Goal: Task Accomplishment & Management: Use online tool/utility

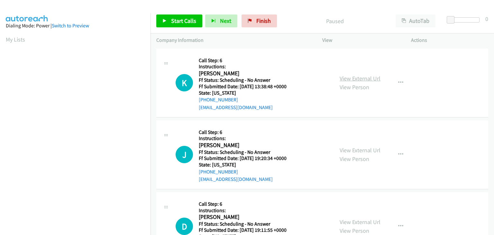
click at [373, 79] on link "View External Url" at bounding box center [359, 78] width 41 height 7
click at [355, 144] on div "View External Url View Person View External Url Email Schedule/Manage Callback …" at bounding box center [381, 154] width 94 height 57
click at [355, 145] on div "View External Url View Person View External Url Email Schedule/Manage Callback …" at bounding box center [381, 154] width 94 height 57
click at [355, 148] on link "View External Url" at bounding box center [359, 149] width 41 height 7
click at [365, 219] on link "View External Url" at bounding box center [359, 221] width 41 height 7
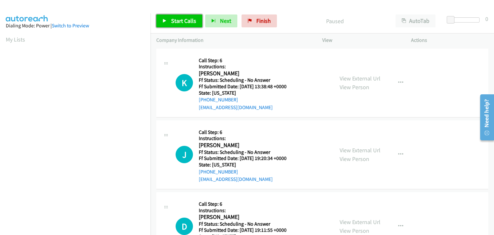
click at [170, 20] on link "Start Calls" at bounding box center [179, 20] width 46 height 13
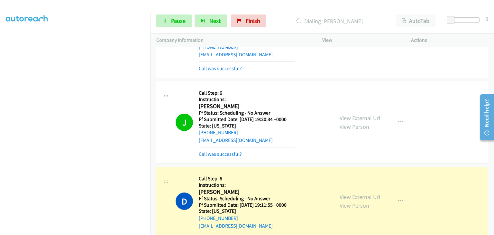
scroll to position [64, 0]
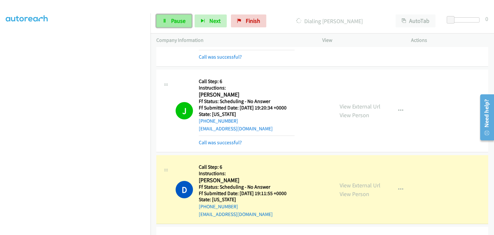
click at [175, 25] on link "Pause" at bounding box center [173, 20] width 35 height 13
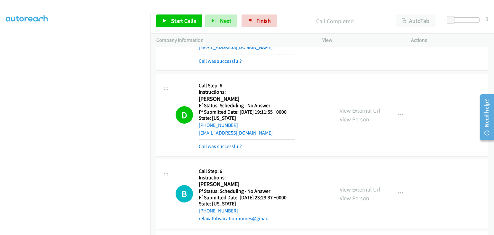
scroll to position [161, 0]
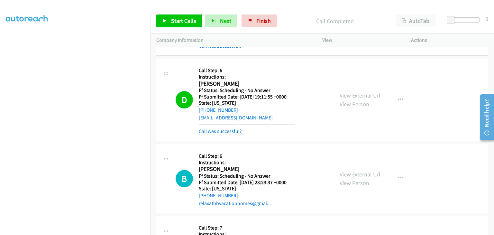
click at [229, 127] on div "Call was successful?" at bounding box center [247, 131] width 96 height 8
click at [236, 130] on link "Call was successful?" at bounding box center [220, 131] width 43 height 6
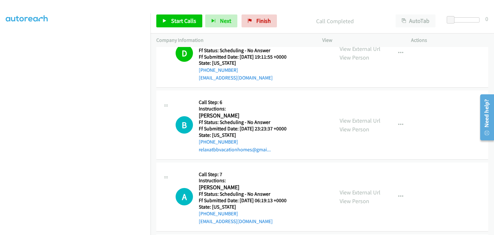
scroll to position [257, 0]
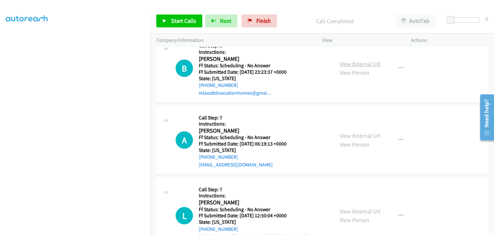
click at [375, 61] on link "View External Url" at bounding box center [359, 63] width 41 height 7
click at [344, 132] on link "View External Url" at bounding box center [359, 135] width 41 height 7
click at [366, 207] on link "View External Url" at bounding box center [359, 210] width 41 height 7
click at [167, 20] on link "Start Calls" at bounding box center [179, 20] width 46 height 13
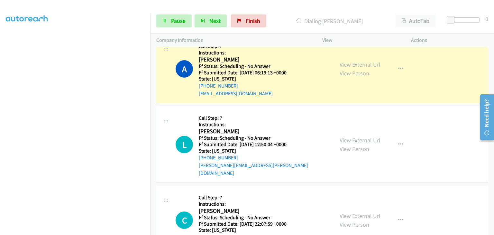
scroll to position [353, 0]
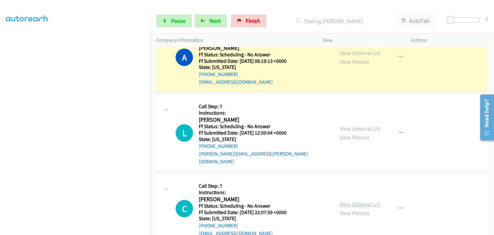
click at [364, 200] on link "View External Url" at bounding box center [359, 203] width 41 height 7
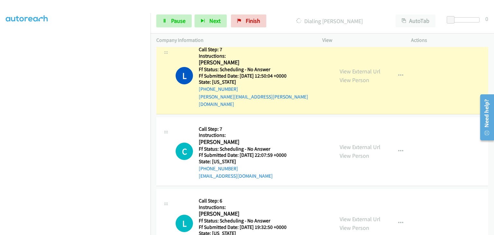
scroll to position [425, 0]
click at [361, 215] on link "View External Url" at bounding box center [359, 218] width 41 height 7
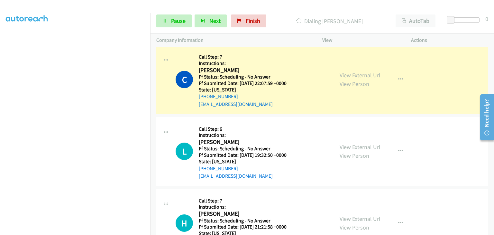
scroll to position [521, 0]
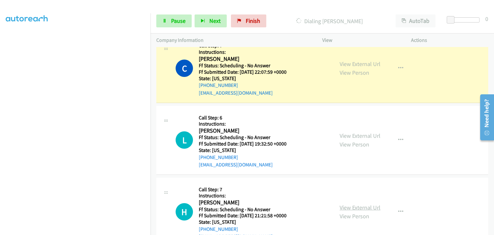
click at [356, 203] on link "View External Url" at bounding box center [359, 206] width 41 height 7
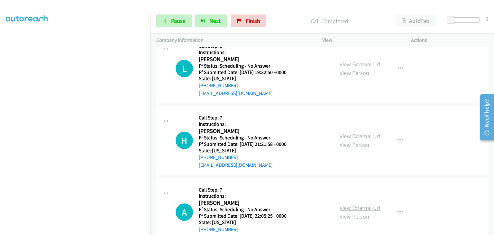
scroll to position [617, 0]
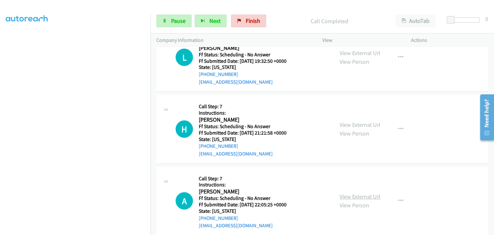
click at [363, 192] on link "View External Url" at bounding box center [359, 195] width 41 height 7
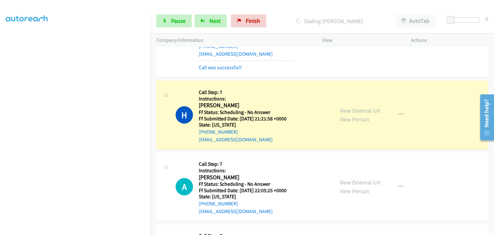
scroll to position [657, 0]
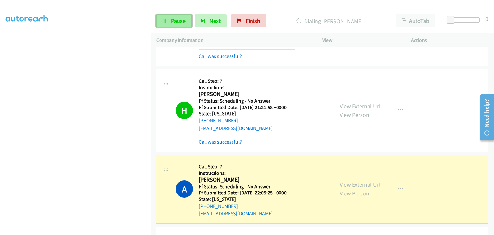
click at [191, 22] on link "Pause" at bounding box center [173, 20] width 35 height 13
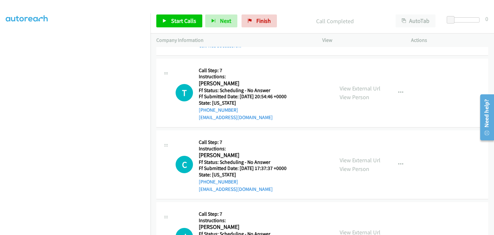
scroll to position [849, 0]
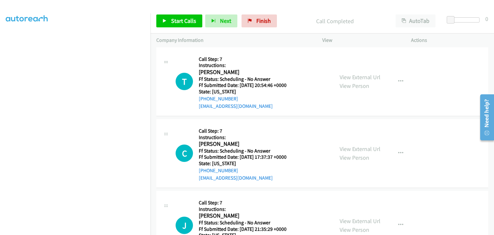
click at [357, 73] on div "View External Url View Person" at bounding box center [359, 81] width 41 height 17
click at [357, 73] on link "View External Url" at bounding box center [359, 76] width 41 height 7
click at [169, 20] on link "Start Calls" at bounding box center [179, 20] width 46 height 13
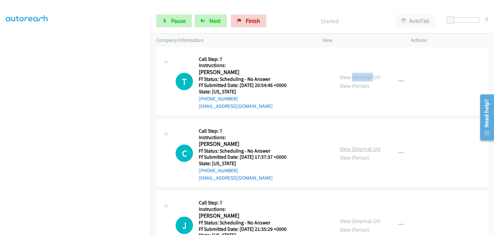
click at [365, 145] on link "View External Url" at bounding box center [359, 148] width 41 height 7
click at [353, 217] on link "View External Url" at bounding box center [359, 220] width 41 height 7
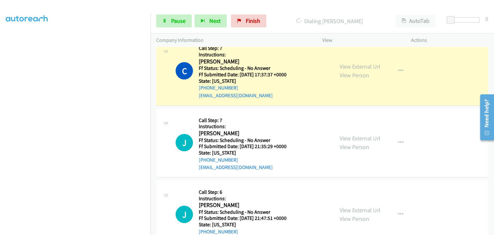
scroll to position [946, 0]
click at [357, 206] on link "View External Url" at bounding box center [359, 209] width 41 height 7
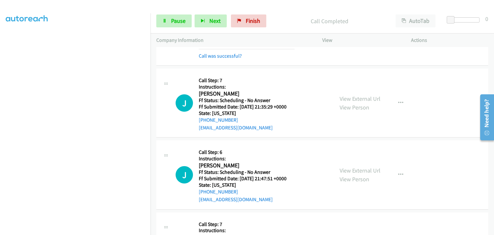
scroll to position [1010, 0]
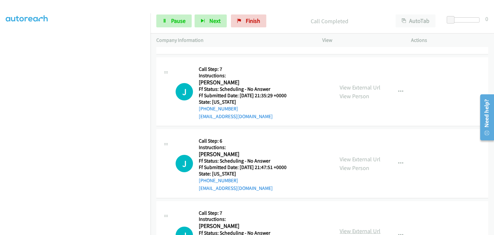
click at [362, 227] on link "View External Url" at bounding box center [359, 230] width 41 height 7
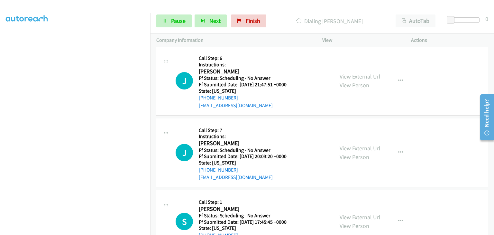
scroll to position [1106, 0]
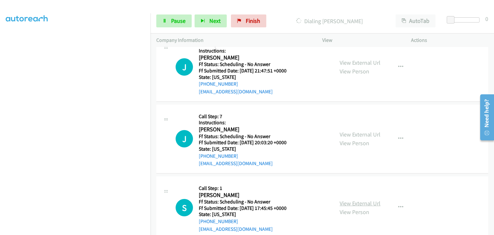
click at [370, 199] on link "View External Url" at bounding box center [359, 202] width 41 height 7
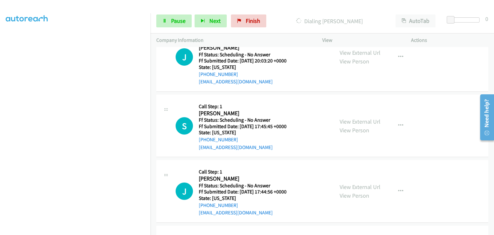
scroll to position [1203, 0]
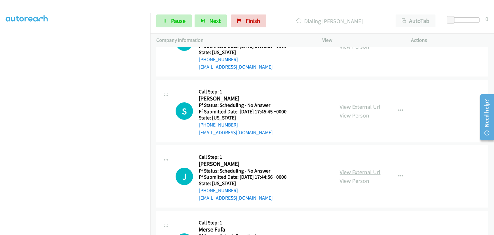
click at [342, 168] on link "View External Url" at bounding box center [359, 171] width 41 height 7
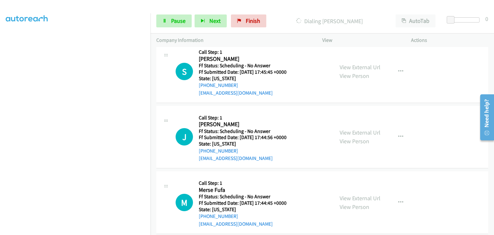
scroll to position [1281, 0]
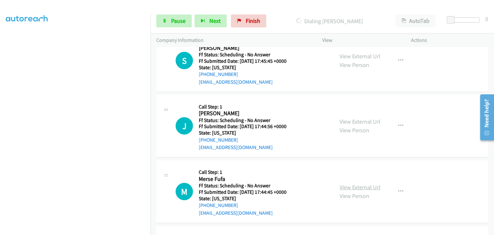
click at [354, 183] on link "View External Url" at bounding box center [359, 186] width 41 height 7
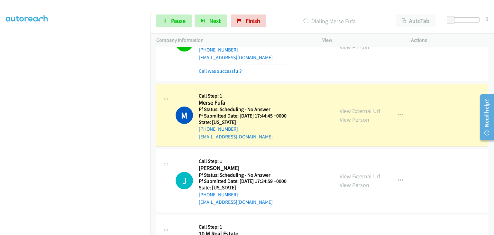
scroll to position [1409, 0]
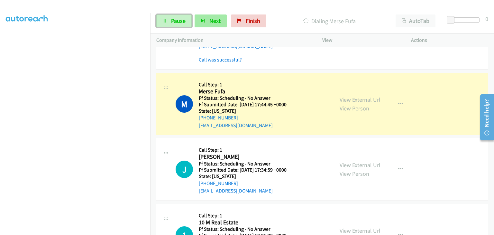
drag, startPoint x: 171, startPoint y: 19, endPoint x: 217, endPoint y: 22, distance: 46.4
click at [171, 19] on span "Pause" at bounding box center [178, 20] width 14 height 7
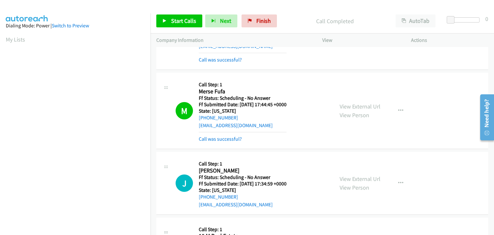
scroll to position [126, 0]
drag, startPoint x: 230, startPoint y: 126, endPoint x: 290, endPoint y: 131, distance: 60.0
click at [230, 136] on link "Call was successful?" at bounding box center [220, 139] width 43 height 6
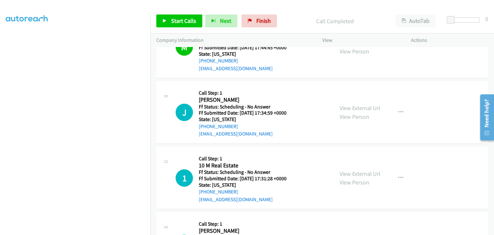
scroll to position [1473, 0]
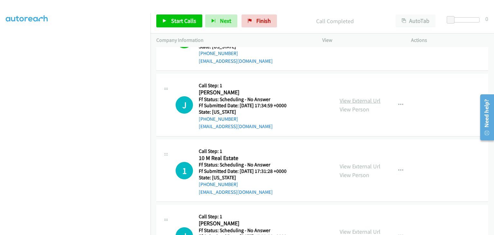
click at [367, 97] on link "View External Url" at bounding box center [359, 100] width 41 height 7
click at [344, 162] on link "View External Url" at bounding box center [359, 165] width 41 height 7
click at [358, 228] on link "View External Url" at bounding box center [359, 231] width 41 height 7
click at [185, 17] on span "Start Calls" at bounding box center [183, 20] width 25 height 7
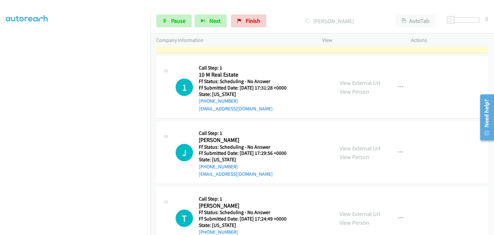
scroll to position [1570, 0]
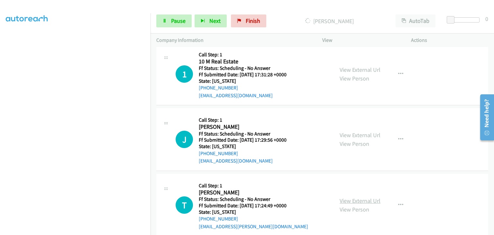
click at [359, 197] on link "View External Url" at bounding box center [359, 200] width 41 height 7
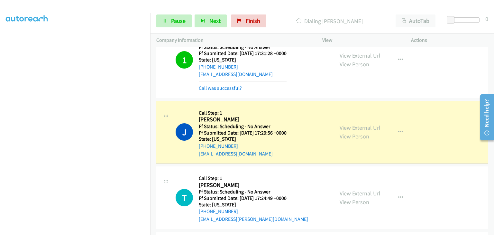
scroll to position [1648, 0]
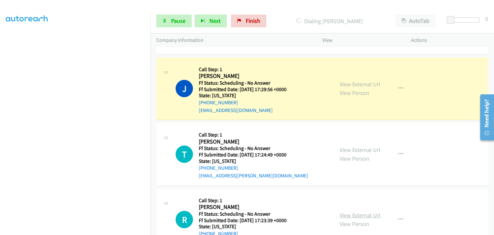
click at [372, 211] on link "View External Url" at bounding box center [359, 214] width 41 height 7
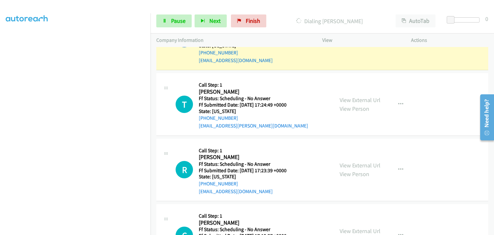
scroll to position [1712, 0]
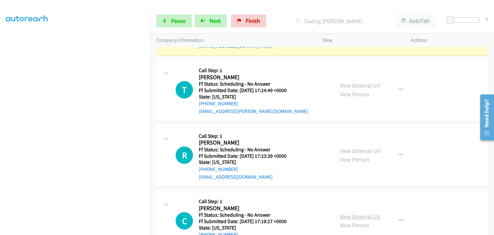
click at [371, 212] on link "View External Url" at bounding box center [359, 215] width 41 height 7
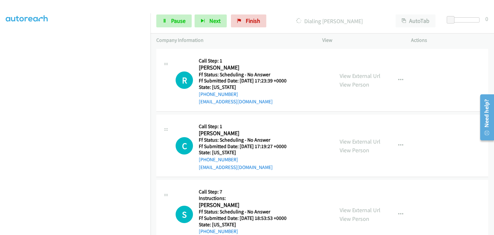
scroll to position [1809, 0]
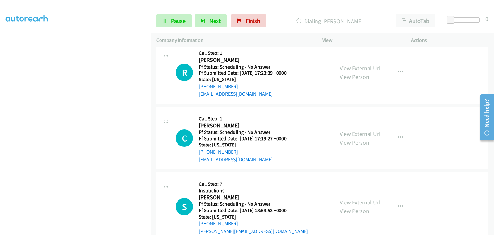
click at [363, 198] on link "View External Url" at bounding box center [359, 201] width 41 height 7
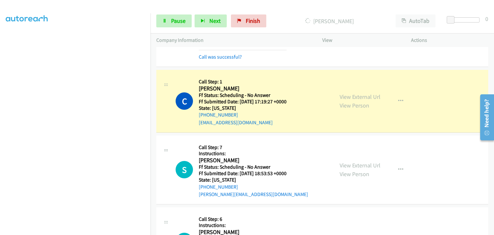
scroll to position [126, 0]
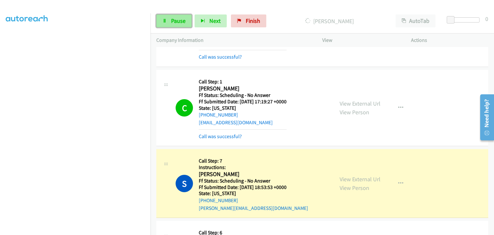
click at [169, 22] on link "Pause" at bounding box center [173, 20] width 35 height 13
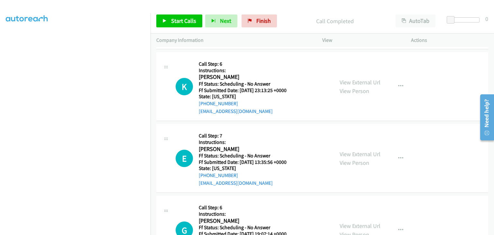
scroll to position [2066, 0]
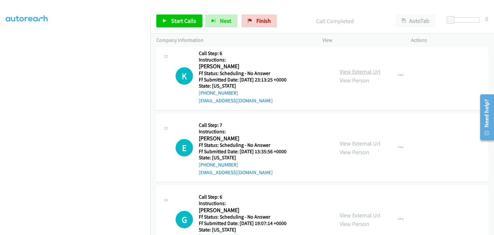
click at [360, 68] on link "View External Url" at bounding box center [359, 71] width 41 height 7
click at [349, 139] on link "View External Url" at bounding box center [359, 142] width 41 height 7
click at [348, 211] on link "View External Url" at bounding box center [359, 214] width 41 height 7
drag, startPoint x: 182, startPoint y: 16, endPoint x: 187, endPoint y: 18, distance: 5.7
click at [182, 16] on link "Start Calls" at bounding box center [179, 20] width 46 height 13
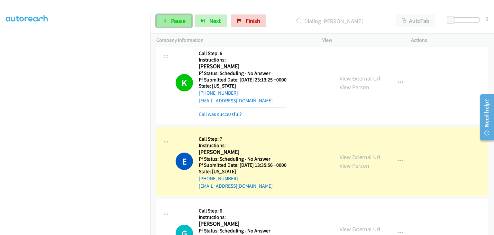
click at [174, 22] on span "Pause" at bounding box center [178, 20] width 14 height 7
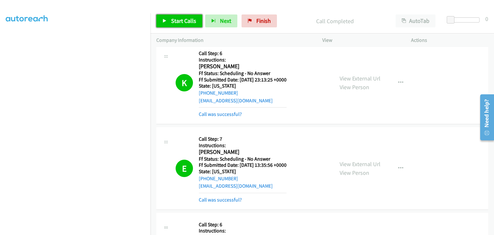
click at [172, 19] on span "Start Calls" at bounding box center [183, 20] width 25 height 7
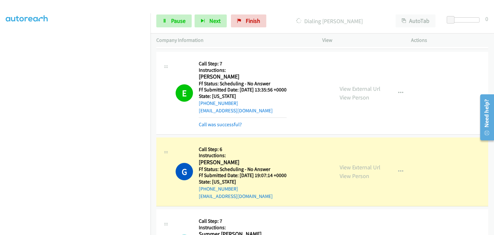
scroll to position [2130, 0]
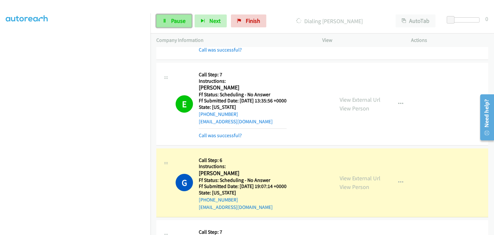
click at [184, 22] on span "Pause" at bounding box center [178, 20] width 14 height 7
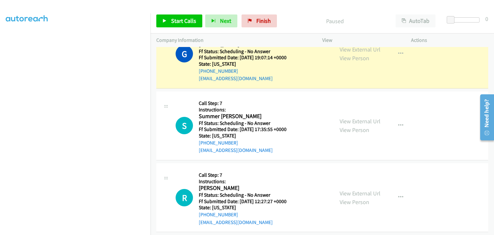
scroll to position [2098, 0]
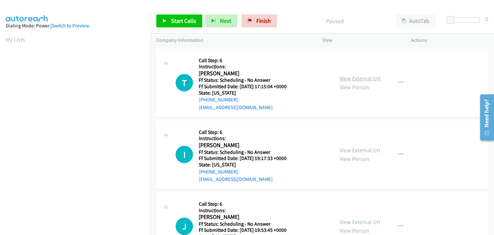
click at [347, 76] on link "View External Url" at bounding box center [359, 78] width 41 height 7
click at [364, 149] on link "View External Url" at bounding box center [359, 149] width 41 height 7
click at [355, 220] on link "View External Url" at bounding box center [359, 221] width 41 height 7
click at [171, 22] on span "Start Calls" at bounding box center [183, 20] width 25 height 7
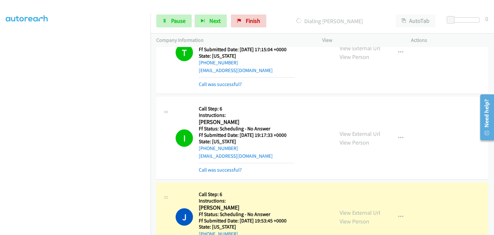
scroll to position [64, 0]
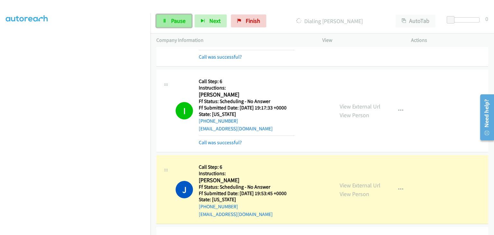
click at [171, 23] on span "Pause" at bounding box center [178, 20] width 14 height 7
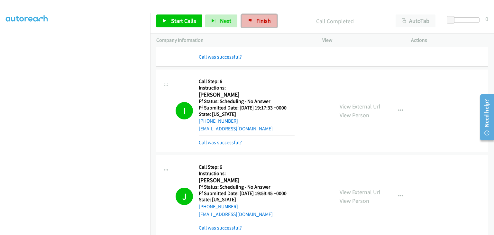
click at [247, 21] on icon at bounding box center [249, 21] width 4 height 4
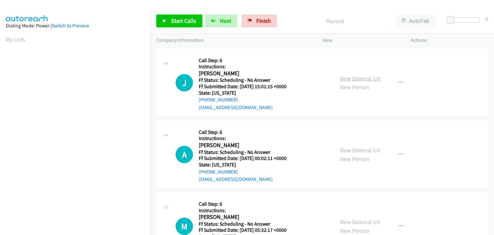
click at [361, 77] on link "View External Url" at bounding box center [359, 78] width 41 height 7
click at [353, 150] on link "View External Url" at bounding box center [359, 149] width 41 height 7
click at [355, 221] on link "View External Url" at bounding box center [359, 221] width 41 height 7
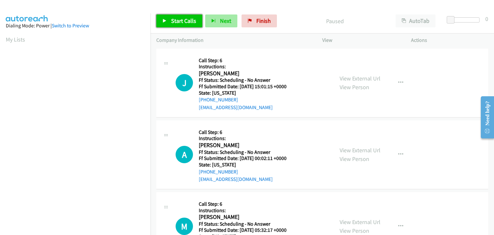
drag, startPoint x: 180, startPoint y: 18, endPoint x: 218, endPoint y: 15, distance: 38.0
click at [180, 18] on span "Start Calls" at bounding box center [183, 20] width 25 height 7
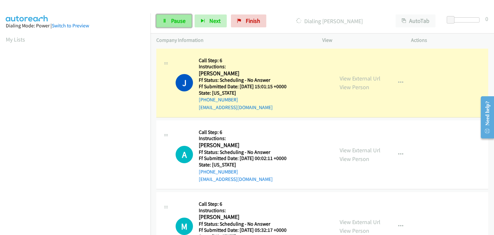
click at [180, 20] on span "Pause" at bounding box center [178, 20] width 14 height 7
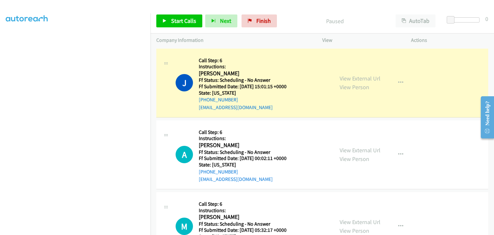
scroll to position [126, 0]
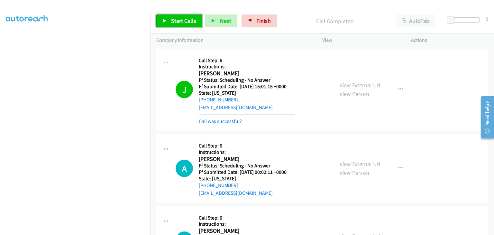
click at [167, 18] on link "Start Calls" at bounding box center [179, 20] width 46 height 13
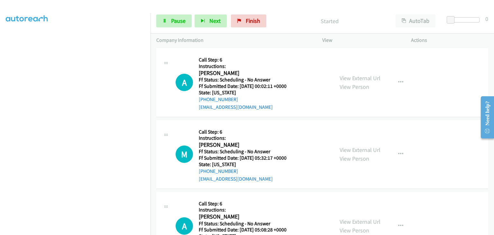
scroll to position [96, 0]
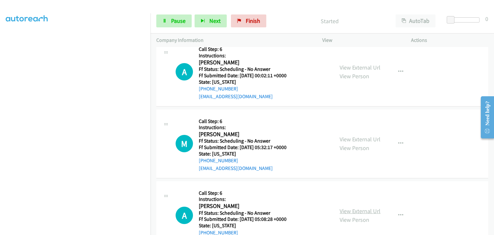
click at [356, 210] on link "View External Url" at bounding box center [359, 210] width 41 height 7
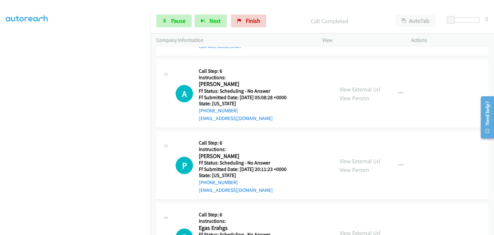
scroll to position [257, 0]
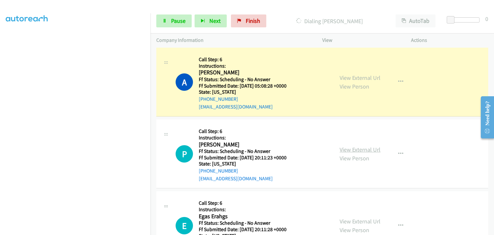
click at [353, 150] on link "View External Url" at bounding box center [359, 149] width 41 height 7
click at [360, 218] on link "View External Url" at bounding box center [359, 220] width 41 height 7
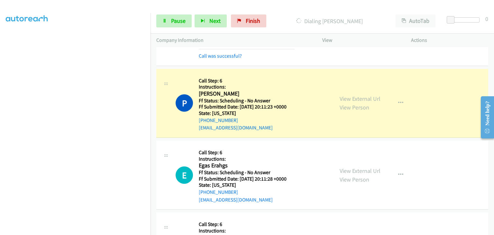
scroll to position [353, 0]
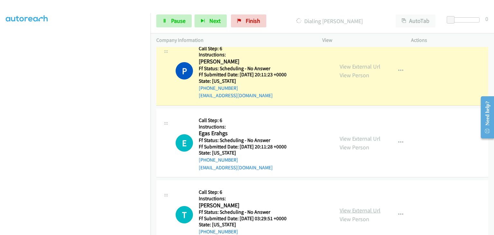
click at [369, 207] on link "View External Url" at bounding box center [359, 209] width 41 height 7
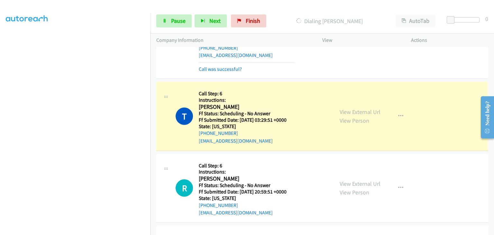
scroll to position [514, 0]
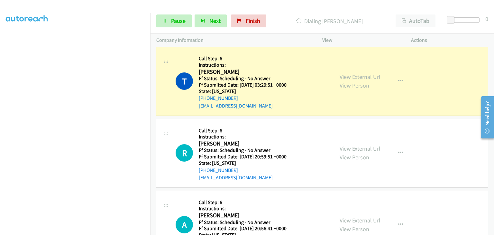
click at [353, 149] on link "View External Url" at bounding box center [359, 148] width 41 height 7
click at [362, 219] on link "View External Url" at bounding box center [359, 219] width 41 height 7
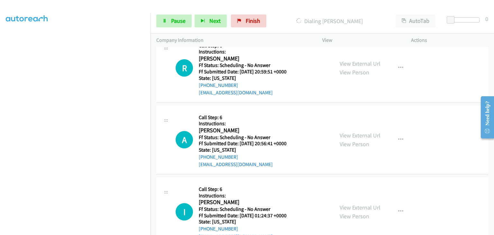
scroll to position [611, 0]
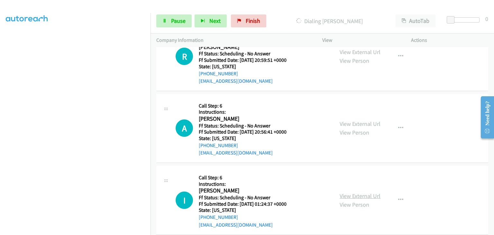
click at [359, 192] on link "View External Url" at bounding box center [359, 195] width 41 height 7
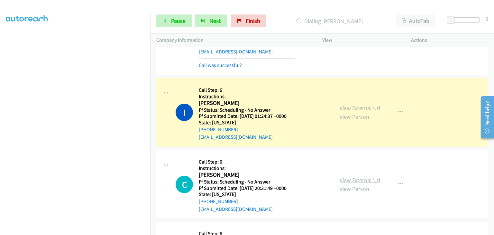
scroll to position [771, 0]
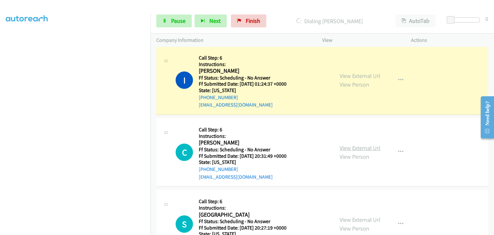
click at [363, 147] on link "View External Url" at bounding box center [359, 147] width 41 height 7
click at [350, 216] on link "View External Url" at bounding box center [359, 219] width 41 height 7
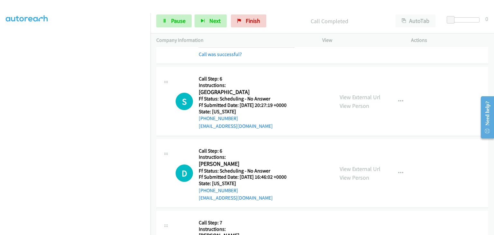
scroll to position [932, 0]
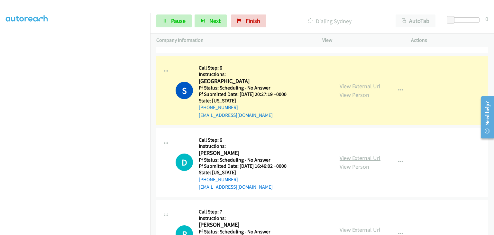
click at [368, 157] on link "View External Url" at bounding box center [359, 157] width 41 height 7
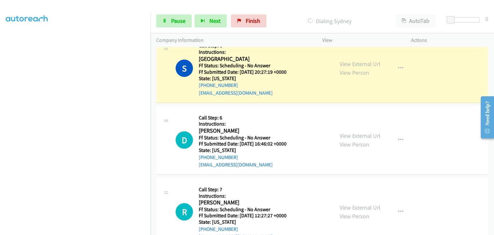
scroll to position [964, 0]
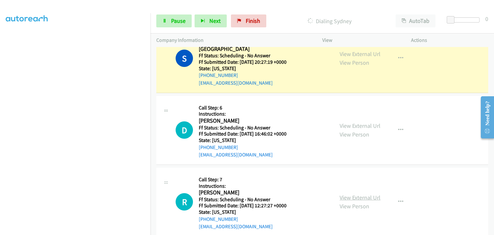
click at [363, 197] on link "View External Url" at bounding box center [359, 196] width 41 height 7
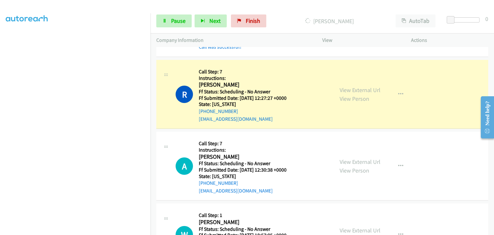
scroll to position [1131, 0]
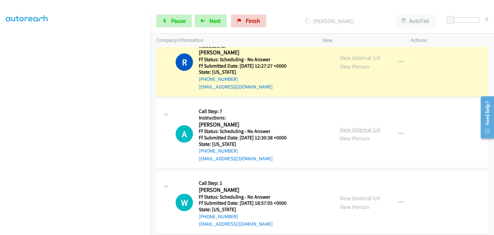
click at [346, 126] on link "View External Url" at bounding box center [359, 129] width 41 height 7
click at [373, 194] on link "View External Url" at bounding box center [359, 197] width 41 height 7
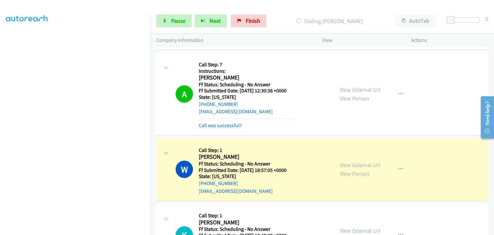
scroll to position [1195, 0]
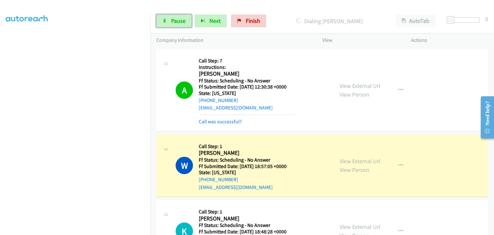
drag, startPoint x: 181, startPoint y: 22, endPoint x: 205, endPoint y: 35, distance: 27.8
click at [181, 21] on span "Pause" at bounding box center [178, 20] width 14 height 7
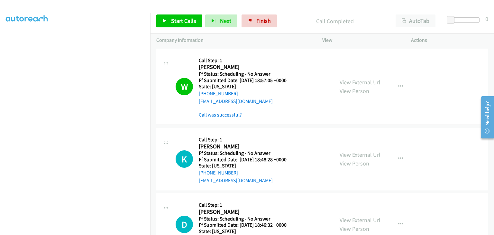
scroll to position [1292, 0]
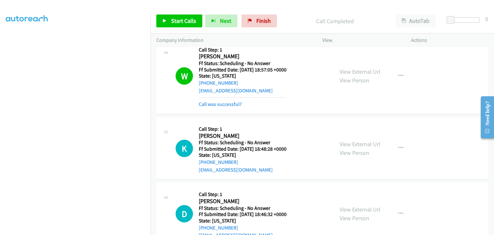
click at [241, 100] on div "Call was successful?" at bounding box center [243, 104] width 88 height 8
drag, startPoint x: 230, startPoint y: 100, endPoint x: 240, endPoint y: 100, distance: 10.3
click at [230, 101] on link "Call was successful?" at bounding box center [220, 104] width 43 height 6
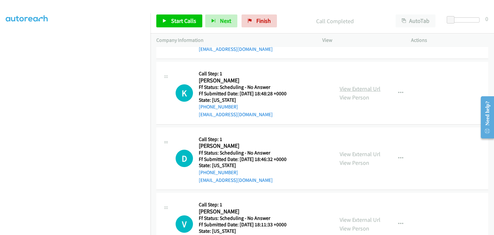
scroll to position [1324, 0]
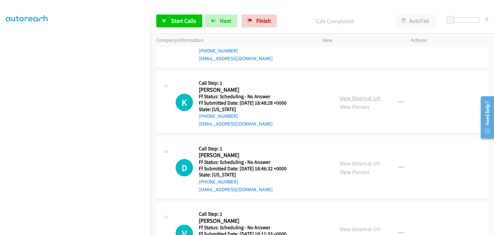
click at [357, 95] on link "View External Url" at bounding box center [359, 97] width 41 height 7
click at [352, 159] on link "View External Url" at bounding box center [359, 162] width 41 height 7
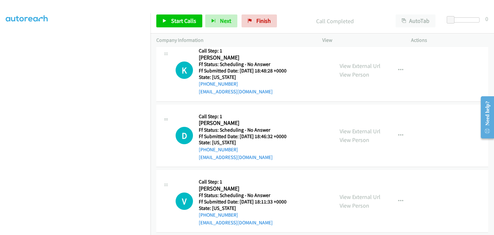
scroll to position [1356, 0]
click at [371, 198] on div "View External Url View Person" at bounding box center [359, 200] width 41 height 17
click at [370, 194] on link "View External Url" at bounding box center [359, 196] width 41 height 7
click at [170, 18] on link "Start Calls" at bounding box center [179, 20] width 46 height 13
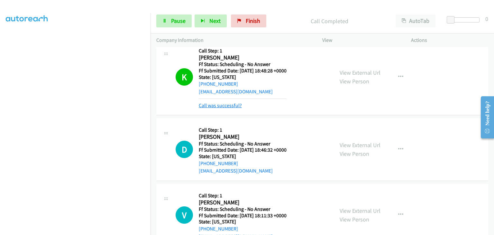
drag, startPoint x: 219, startPoint y: 103, endPoint x: 231, endPoint y: 104, distance: 12.6
click at [219, 103] on link "Call was successful?" at bounding box center [220, 105] width 43 height 6
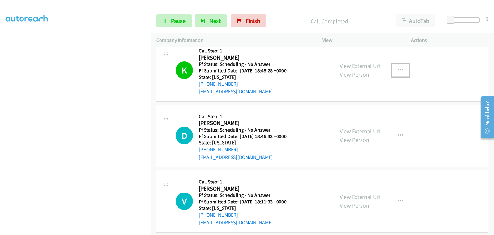
click at [398, 67] on icon "button" at bounding box center [400, 69] width 5 height 5
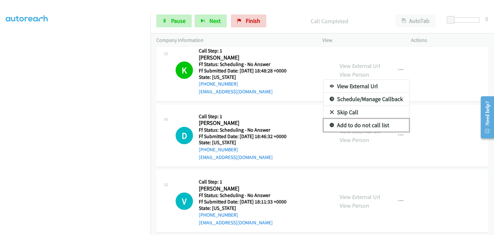
click at [360, 124] on link "Add to do not call list" at bounding box center [365, 125] width 85 height 13
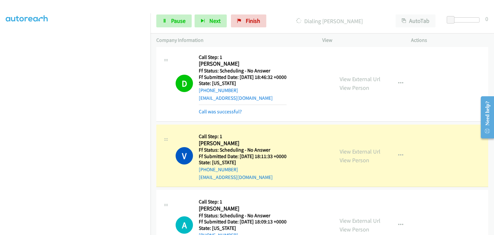
scroll to position [1485, 0]
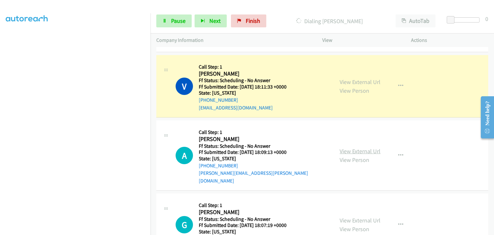
click at [361, 147] on link "View External Url" at bounding box center [359, 150] width 41 height 7
click at [355, 216] on link "View External Url" at bounding box center [359, 219] width 41 height 7
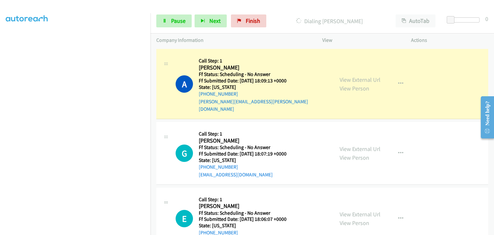
scroll to position [1581, 0]
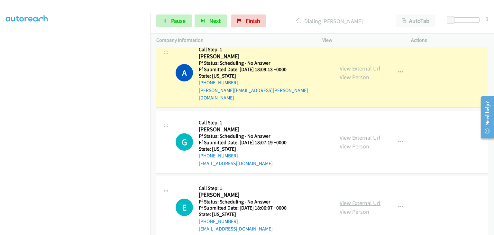
click at [352, 199] on link "View External Url" at bounding box center [359, 202] width 41 height 7
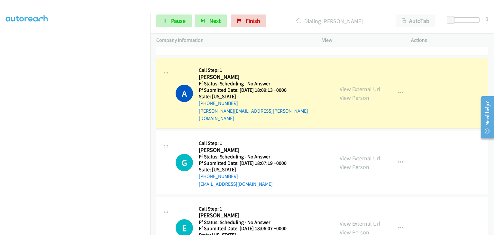
scroll to position [1549, 0]
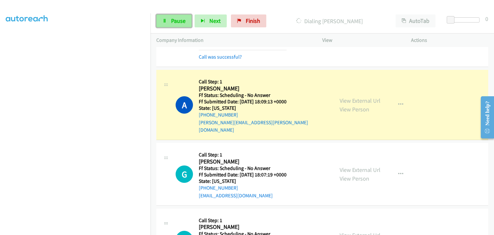
click at [171, 23] on span "Pause" at bounding box center [178, 20] width 14 height 7
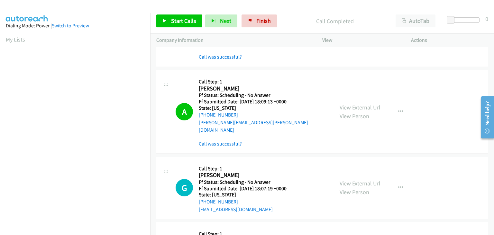
scroll to position [126, 0]
click at [233, 140] on link "Call was successful?" at bounding box center [220, 143] width 43 height 6
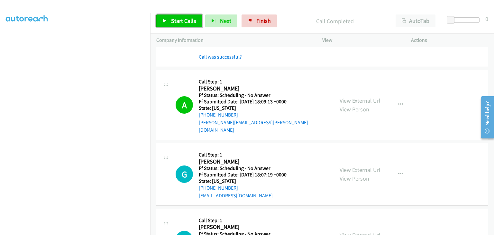
click at [194, 20] on span "Start Calls" at bounding box center [183, 20] width 25 height 7
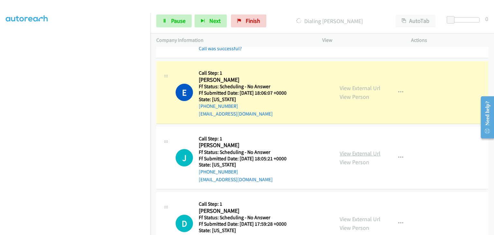
click at [366, 149] on link "View External Url" at bounding box center [359, 152] width 41 height 7
click at [359, 215] on link "View External Url" at bounding box center [359, 218] width 41 height 7
click at [125, 229] on section at bounding box center [75, 82] width 139 height 308
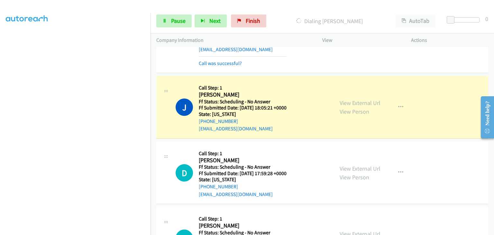
scroll to position [1806, 0]
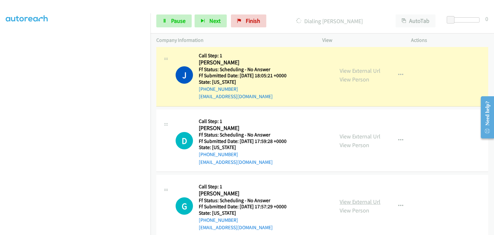
click at [367, 198] on link "View External Url" at bounding box center [359, 201] width 41 height 7
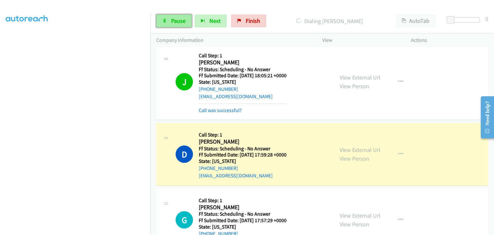
click at [174, 19] on span "Pause" at bounding box center [178, 20] width 14 height 7
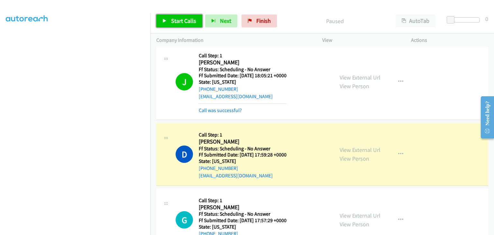
drag, startPoint x: 183, startPoint y: 22, endPoint x: 227, endPoint y: 40, distance: 47.8
click at [183, 22] on span "Start Calls" at bounding box center [183, 20] width 25 height 7
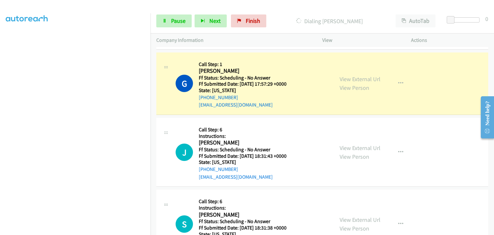
scroll to position [1967, 0]
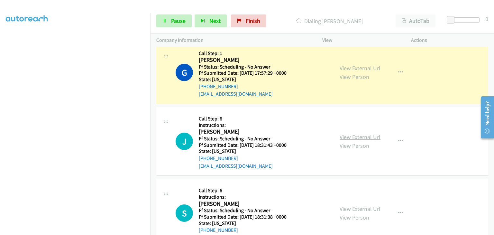
click at [353, 133] on link "View External Url" at bounding box center [359, 136] width 41 height 7
click at [348, 205] on link "View External Url" at bounding box center [359, 208] width 41 height 7
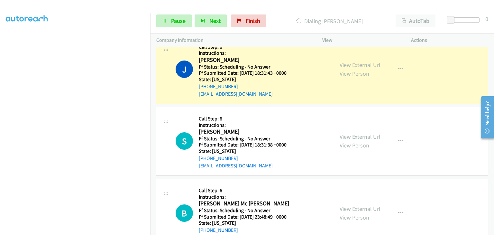
scroll to position [2063, 0]
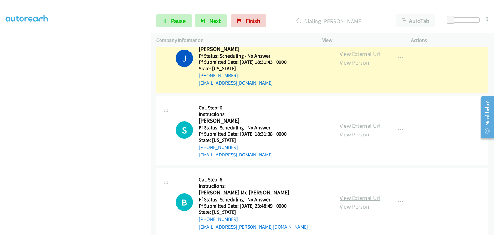
click at [354, 194] on link "View External Url" at bounding box center [359, 197] width 41 height 7
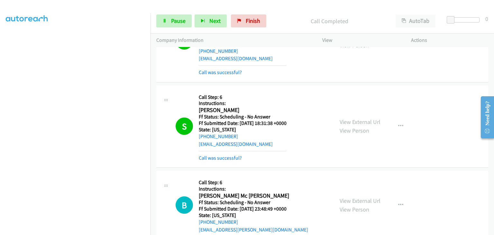
scroll to position [2102, 0]
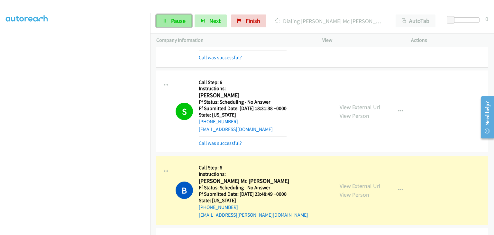
click at [187, 24] on link "Pause" at bounding box center [173, 20] width 35 height 13
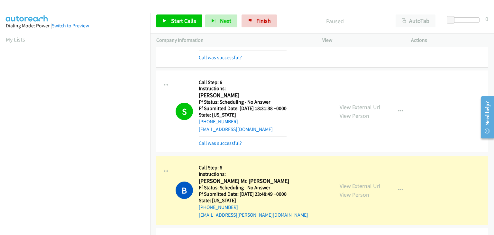
scroll to position [126, 0]
click at [183, 22] on span "Start Calls" at bounding box center [183, 20] width 25 height 7
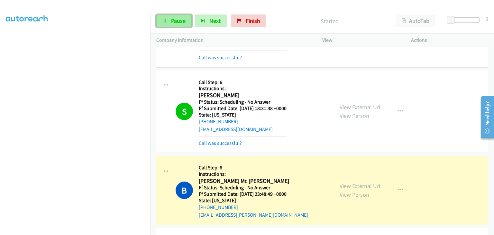
click at [181, 22] on span "Pause" at bounding box center [178, 20] width 14 height 7
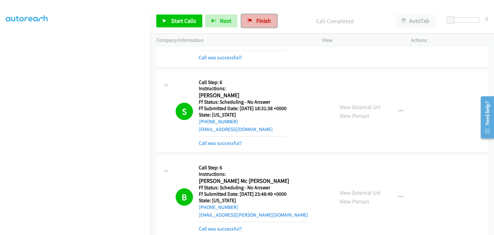
click at [251, 25] on link "Finish" at bounding box center [258, 20] width 35 height 13
